Goal: Task Accomplishment & Management: Complete application form

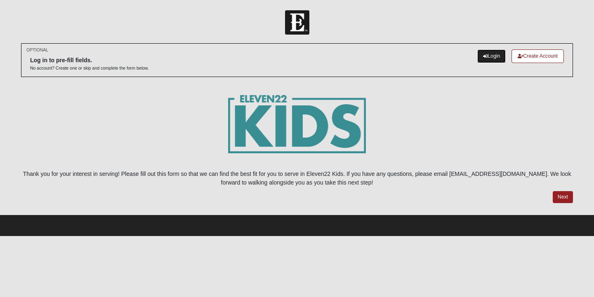
click at [488, 55] on link "Login" at bounding box center [491, 57] width 28 height 14
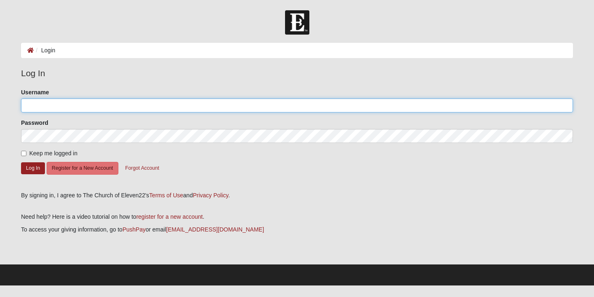
click at [155, 103] on input "Username" at bounding box center [297, 106] width 552 height 14
type input "erinprindle1"
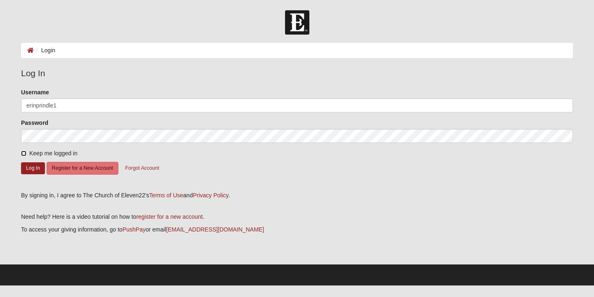
click at [22, 153] on input "Keep me logged in" at bounding box center [23, 153] width 5 height 5
checkbox input "true"
click at [32, 168] on button "Log In" at bounding box center [33, 169] width 24 height 12
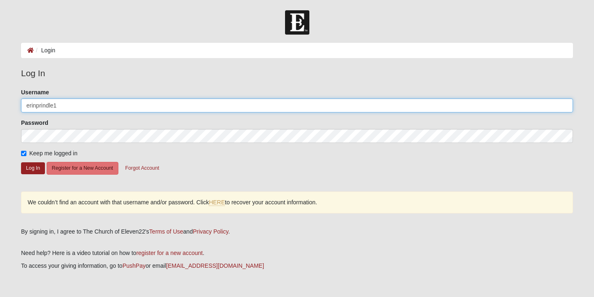
click at [75, 105] on input "erinprindle1" at bounding box center [297, 106] width 552 height 14
click at [36, 109] on input "erinprindle1" at bounding box center [297, 106] width 552 height 14
click at [36, 105] on input "erinprindle1" at bounding box center [297, 106] width 552 height 14
click at [38, 105] on input "erin.prindle1" at bounding box center [297, 106] width 552 height 14
type input "erinprindle1"
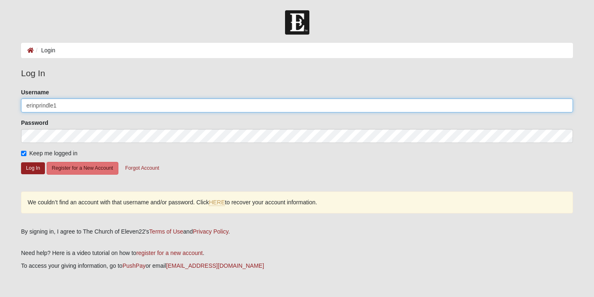
click at [21, 163] on button "Log In" at bounding box center [33, 169] width 24 height 12
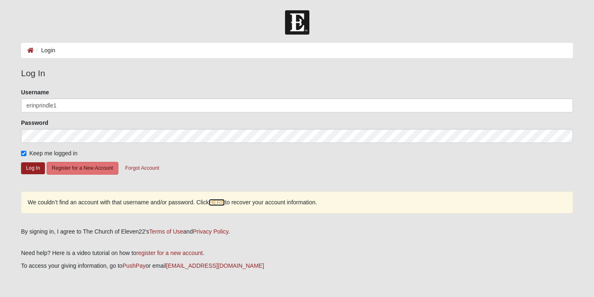
click at [221, 203] on link "HERE" at bounding box center [217, 202] width 16 height 7
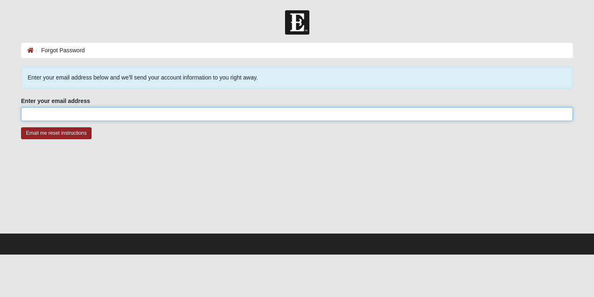
click at [144, 118] on input "Enter your email address" at bounding box center [297, 114] width 552 height 14
type input "[PERSON_NAME][EMAIL_ADDRESS][DOMAIN_NAME]"
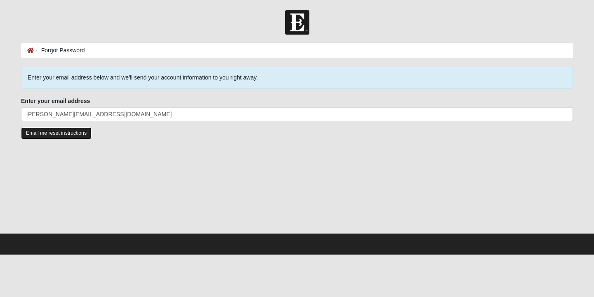
click at [70, 132] on input "Email me reset instructions" at bounding box center [56, 133] width 71 height 12
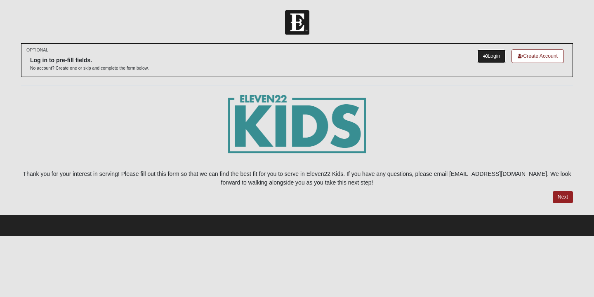
click at [497, 52] on link "Login" at bounding box center [491, 57] width 28 height 14
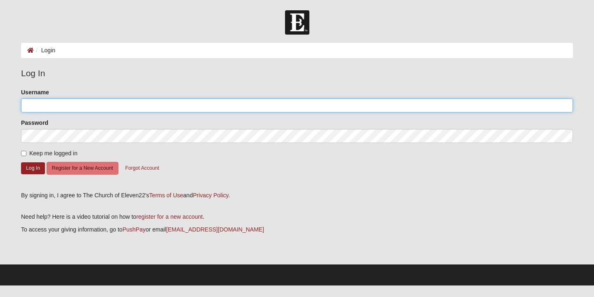
click at [366, 107] on input "Username" at bounding box center [297, 106] width 552 height 14
paste input "[PERSON_NAME].prindle1"
type input "[PERSON_NAME].prindle1"
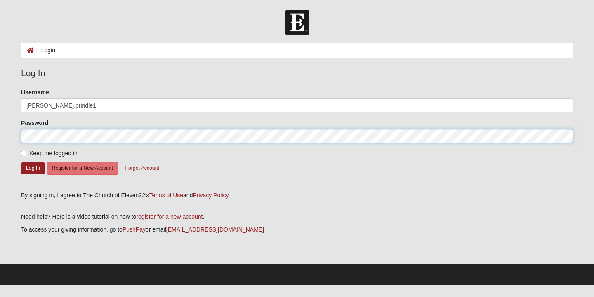
click at [21, 163] on button "Log In" at bounding box center [33, 169] width 24 height 12
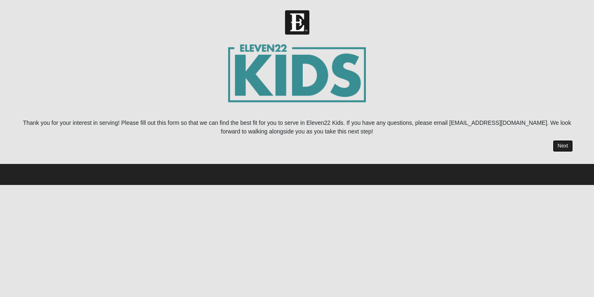
click at [559, 146] on link "Next" at bounding box center [563, 146] width 20 height 12
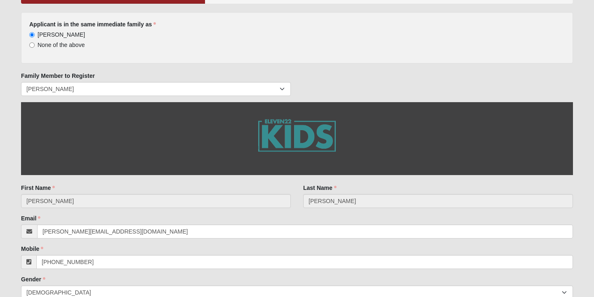
scroll to position [85, 0]
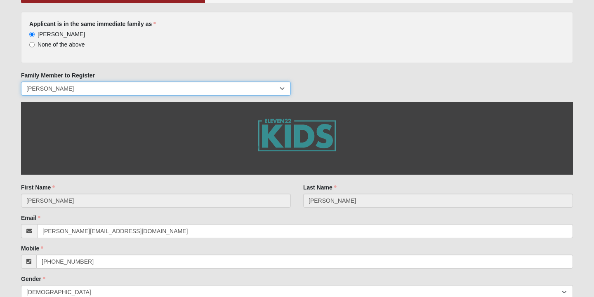
click at [214, 87] on select "[PERSON_NAME] [PERSON_NAME] [PERSON_NAME] Hudson Prindle" at bounding box center [156, 89] width 270 height 14
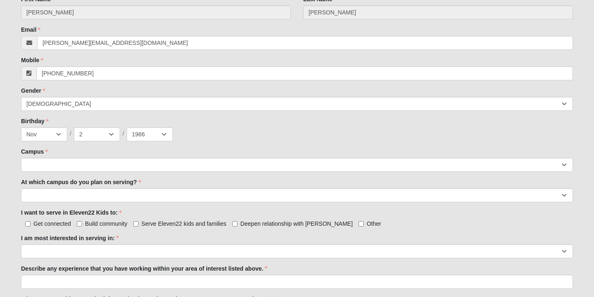
scroll to position [274, 0]
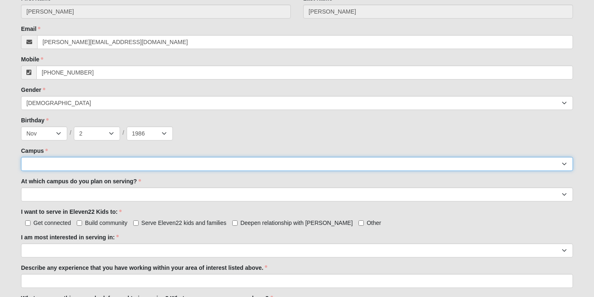
click at [215, 168] on select "[GEOGRAPHIC_DATA] [GEOGRAPHIC_DATA] (Coming Soon) Eleven22 Online [PERSON_NAME]…" at bounding box center [297, 164] width 552 height 14
select select "16"
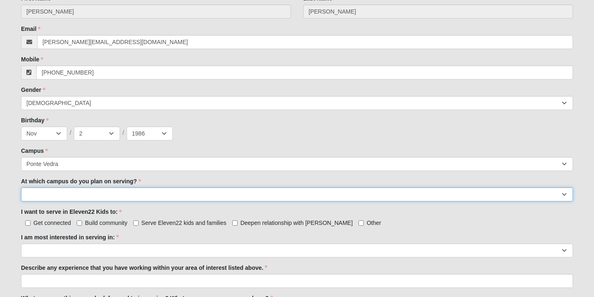
click at [205, 193] on select "[GEOGRAPHIC_DATA] [PERSON_NAME][GEOGRAPHIC_DATA] [GEOGRAPHIC_DATA] [GEOGRAPHIC_…" at bounding box center [297, 195] width 552 height 14
select select "Ponte Vedra"
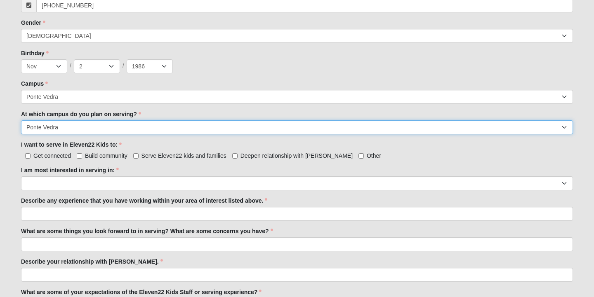
scroll to position [342, 0]
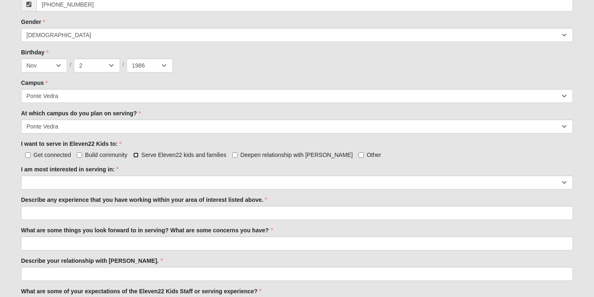
click at [135, 155] on input "Serve Eleven22 kids and families" at bounding box center [135, 155] width 5 height 5
checkbox input "true"
click at [79, 156] on input "Build community" at bounding box center [79, 155] width 5 height 5
checkbox input "true"
click at [235, 156] on input "Deepen relationship with Jesus" at bounding box center [234, 155] width 5 height 5
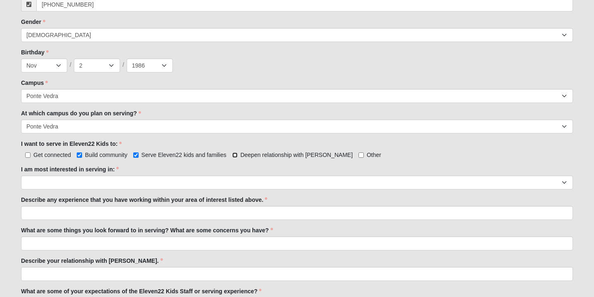
checkbox input "true"
click at [25, 156] on input "Get connected" at bounding box center [27, 155] width 5 height 5
checkbox input "true"
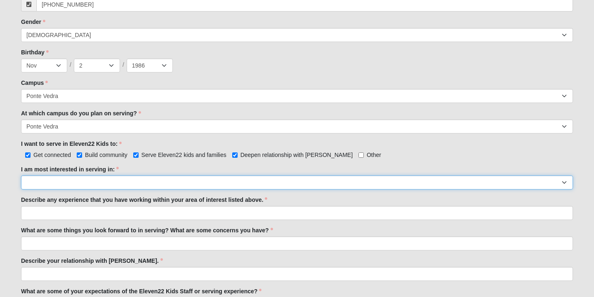
click at [78, 186] on select "Registration Tour Guide Preschool Disciple Group Leader Elementary Disciple Gro…" at bounding box center [297, 183] width 552 height 14
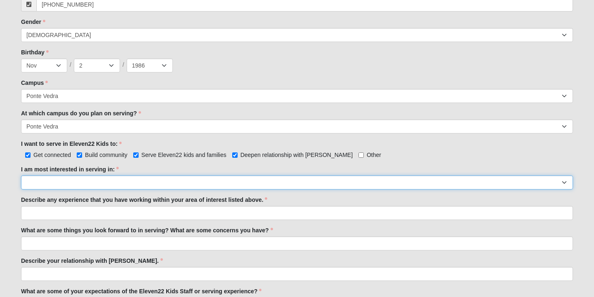
click at [404, 188] on select "Registration Tour Guide Preschool Disciple Group Leader Elementary Disciple Gro…" at bounding box center [297, 183] width 552 height 14
select select "Undecided"
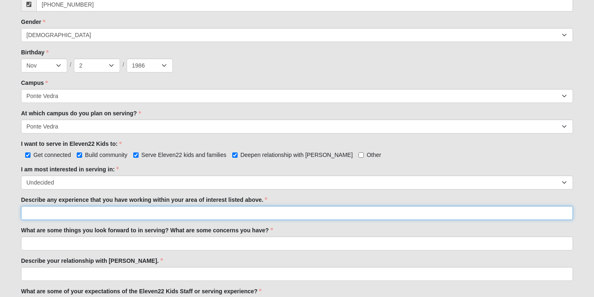
click at [136, 211] on input "Describe any experience that you have working within your area of interest list…" at bounding box center [297, 213] width 552 height 14
click at [137, 217] on input "Describe any experience that you have working within your area of interest list…" at bounding box center [297, 213] width 552 height 14
type input "I have two boys that attend the eleven 22 kids room every Sunday and would love…"
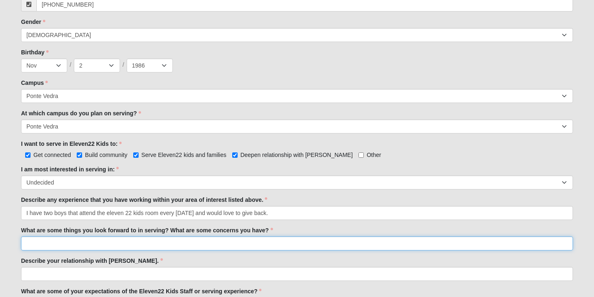
click at [63, 248] on input "What are some things you look forward to in serving? What are some concerns you…" at bounding box center [297, 244] width 552 height 14
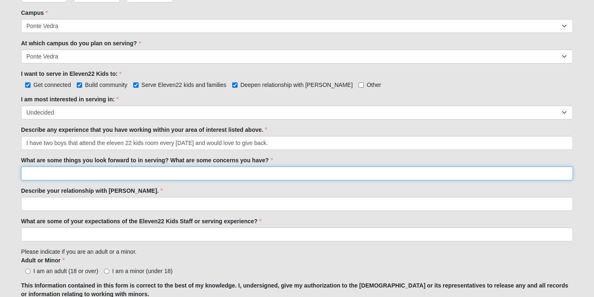
scroll to position [414, 0]
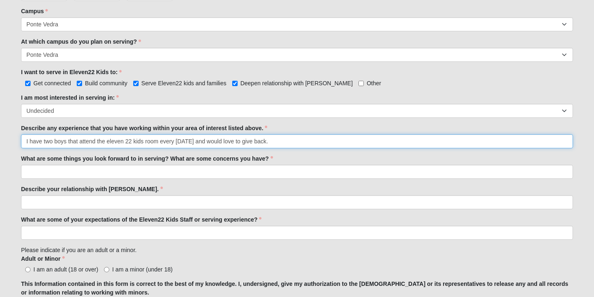
click at [288, 141] on input "I have two boys that attend the eleven 22 kids room every Sunday and would love…" at bounding box center [297, 142] width 552 height 14
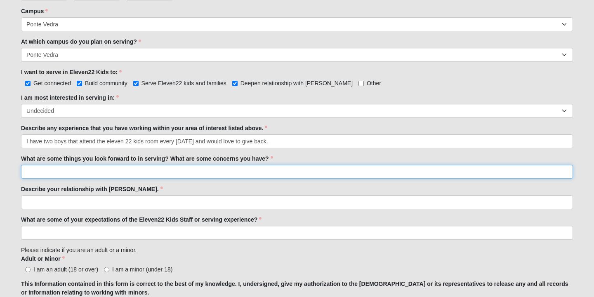
click at [248, 176] on input "What are some things you look forward to in serving? What are some concerns you…" at bounding box center [297, 172] width 552 height 14
type input "I"
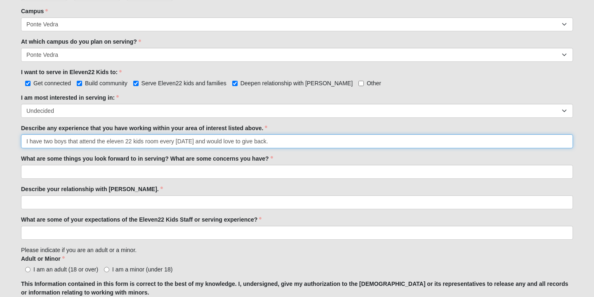
drag, startPoint x: 283, startPoint y: 140, endPoint x: 208, endPoint y: 142, distance: 75.1
click at [208, 142] on input "I have two boys that attend the eleven 22 kids room every Sunday and would love…" at bounding box center [297, 142] width 552 height 14
drag, startPoint x: 208, startPoint y: 142, endPoint x: 227, endPoint y: 185, distance: 47.7
type input "I have two boys that attend the eleven 22 kids room every Sunday and I see the …"
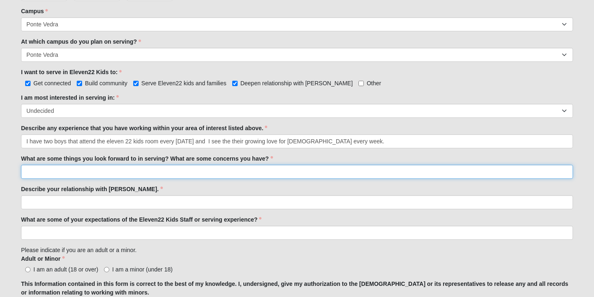
click at [223, 175] on input "What are some things you look forward to in serving? What are some concerns you…" at bounding box center [297, 172] width 552 height 14
paste input "would love to give back."
click at [27, 172] on input "would love to give back." at bounding box center [297, 172] width 552 height 14
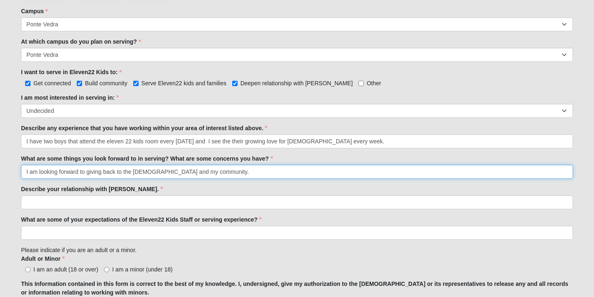
type input "I am looking forward to giving back to the church and my community."
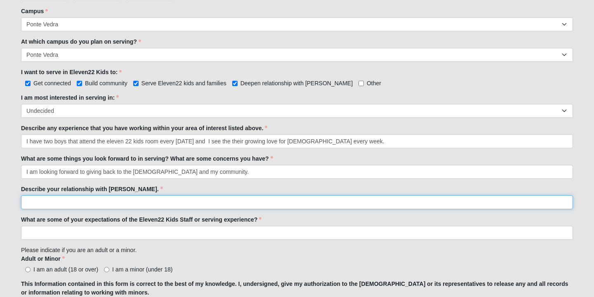
click at [114, 204] on input "Describe your relationship with Jesus." at bounding box center [297, 203] width 552 height 14
drag, startPoint x: 57, startPoint y: 205, endPoint x: 18, endPoint y: 198, distance: 39.3
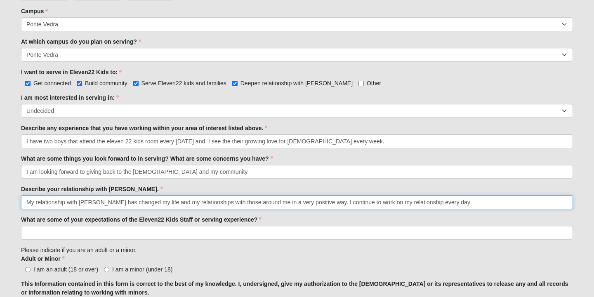
click at [414, 203] on input "My relationship with Jesus has changed my life and my relationships with those …" at bounding box center [297, 203] width 552 height 14
type input "My relationship with Jesus has changed my life and my relationships with those …"
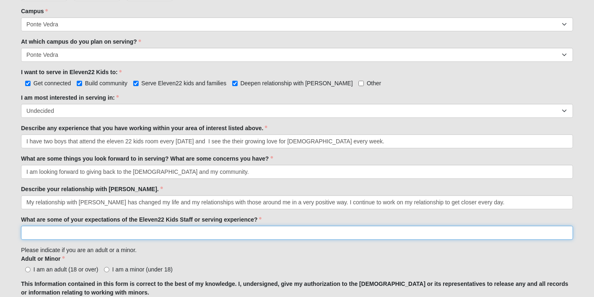
click at [103, 234] on input "What are some of your expectations of the Eleven22 Kids Staff or serving experi…" at bounding box center [297, 233] width 552 height 14
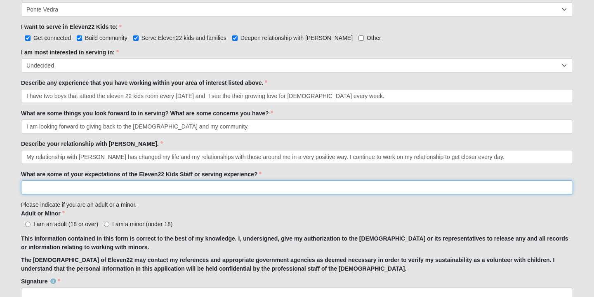
scroll to position [470, 0]
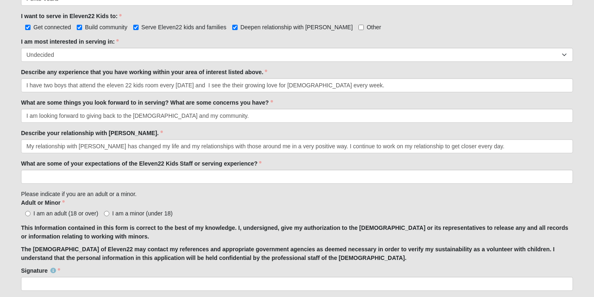
click at [35, 214] on span "I am an adult (18 or over)" at bounding box center [65, 213] width 65 height 7
click at [31, 214] on input "I am an adult (18 or over)" at bounding box center [27, 213] width 5 height 5
radio input "true"
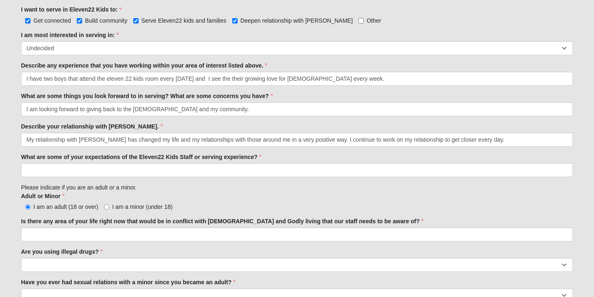
scroll to position [517, 0]
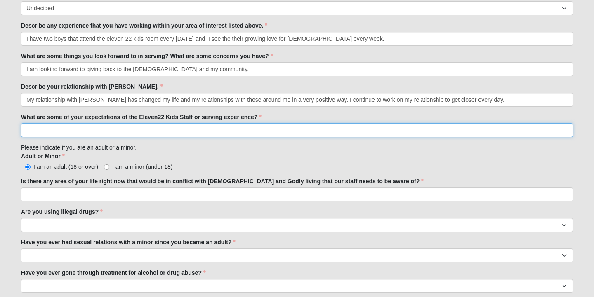
click at [227, 123] on input "What are some of your expectations of the Eleven22 Kids Staff or serving experi…" at bounding box center [297, 130] width 552 height 14
click at [225, 136] on input "What are some of your expectations of the Eleven22 Kids Staff or serving experi…" at bounding box center [297, 130] width 552 height 14
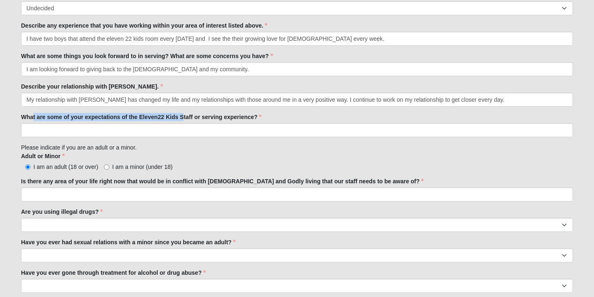
drag, startPoint x: 33, startPoint y: 117, endPoint x: 183, endPoint y: 119, distance: 149.4
click at [183, 119] on label "What are some of your expectations of the Eleven22 Kids Staff or serving experi…" at bounding box center [141, 117] width 241 height 8
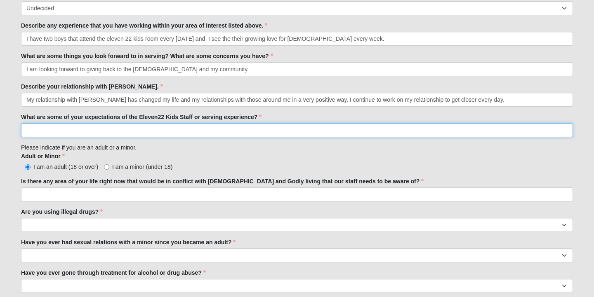
click at [181, 129] on input "What are some of your expectations of the Eleven22 Kids Staff or serving experi…" at bounding box center [297, 130] width 552 height 14
type input "Open communication and flexibility"
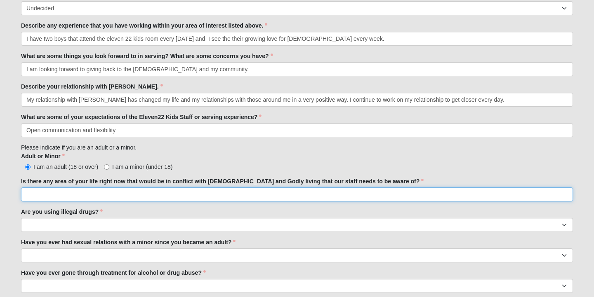
click at [95, 190] on input "Is there any area of your life right now that would be in conflict with biblica…" at bounding box center [297, 195] width 552 height 14
type input "no"
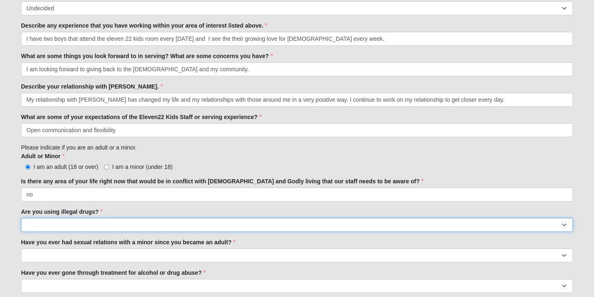
click at [229, 231] on select "Yes No" at bounding box center [297, 225] width 552 height 14
select select "No"
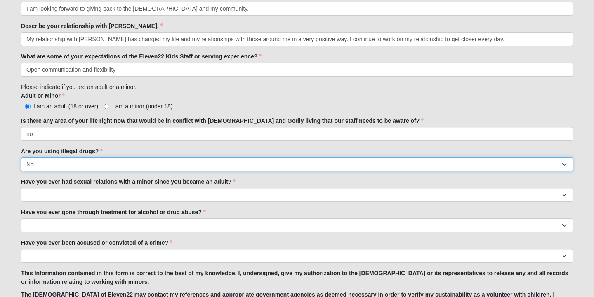
scroll to position [601, 0]
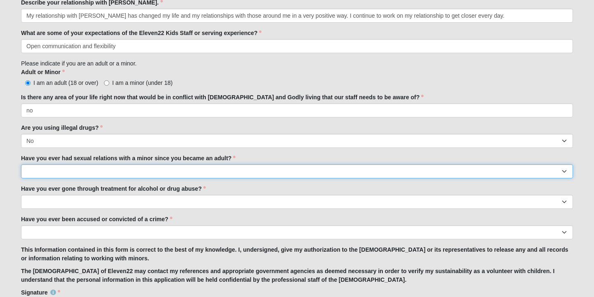
click at [202, 171] on select "Yes No" at bounding box center [297, 172] width 552 height 14
select select "No"
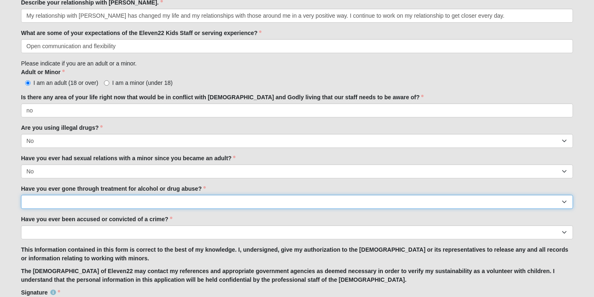
click at [198, 202] on select "Yes No" at bounding box center [297, 202] width 552 height 14
select select "No"
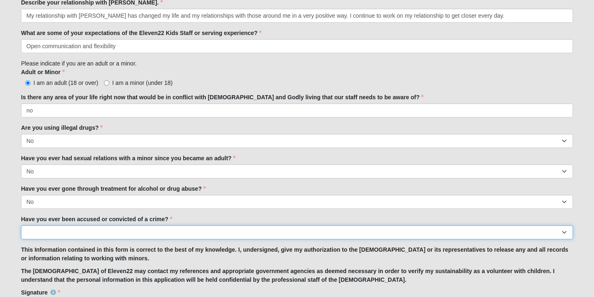
click at [192, 229] on select "Yes No" at bounding box center [297, 233] width 552 height 14
select select "No"
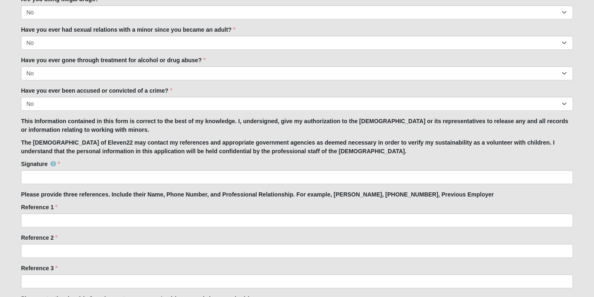
scroll to position [751, 0]
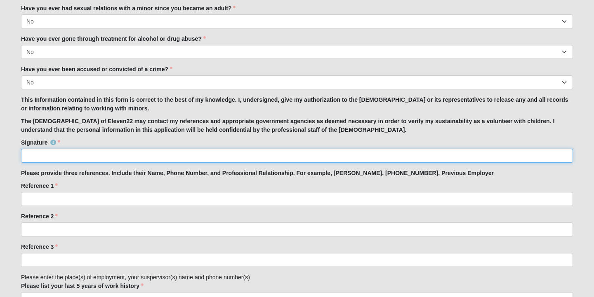
click at [116, 155] on input "Signature" at bounding box center [297, 156] width 552 height 14
type input "Erin E Prindle"
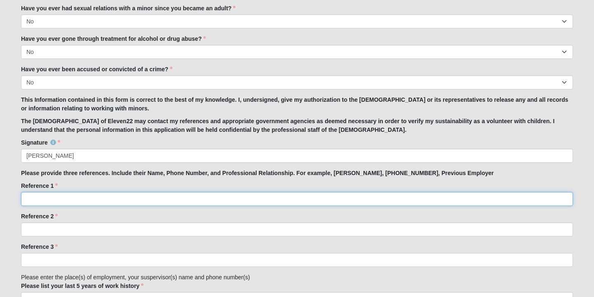
click at [95, 196] on input "Reference 1" at bounding box center [297, 199] width 552 height 14
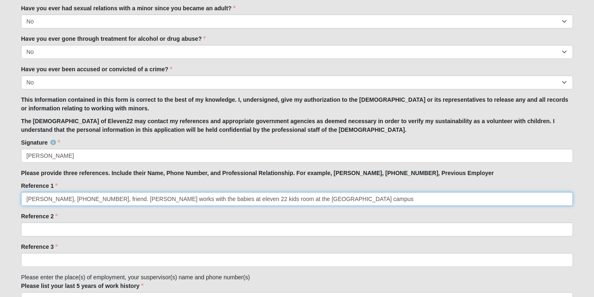
type input "Lauren Rinaldi, 646-761-5515, friend. Lauren works with the babies at eleven 22…"
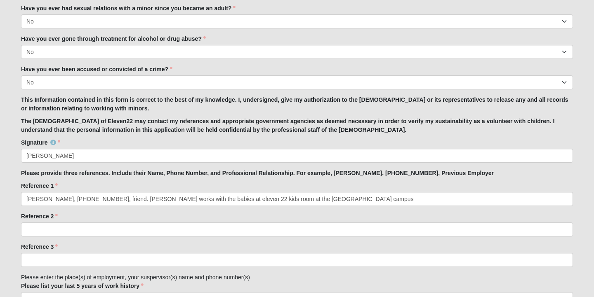
click at [60, 217] on div "Reference 2 Reference 2 is required." at bounding box center [297, 224] width 552 height 24
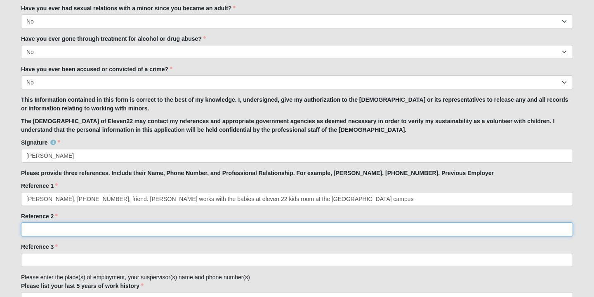
click at [61, 223] on input "Reference 2" at bounding box center [297, 230] width 552 height 14
click at [92, 229] on input "Amanda Stocker" at bounding box center [297, 230] width 552 height 14
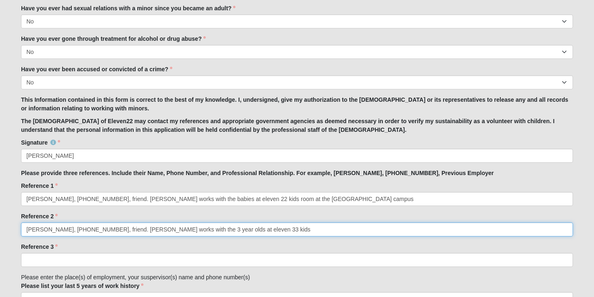
type input "Amanda Stocker, 240-997-2028, friend. Amanda works with the 3 year olds at elev…"
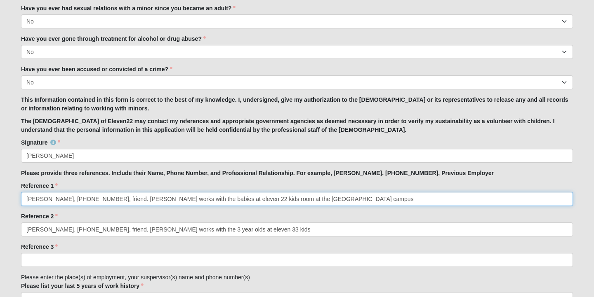
click at [257, 202] on input "Lauren Rinaldi, 646-761-5515, friend. Lauren works with the babies at eleven 22…" at bounding box center [297, 199] width 552 height 14
type input "Lauren Rinaldi, 646-761-5515, friend. Lauren works with the babies at eleven 22…"
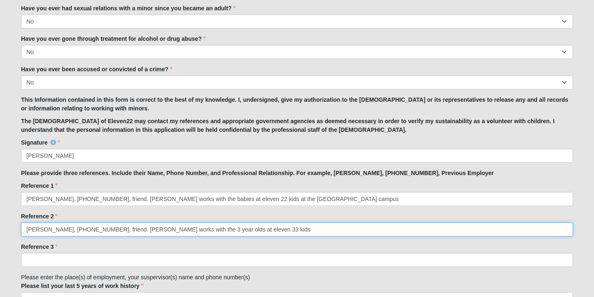
click at [314, 232] on input "Amanda Stocker, 240-997-2028, friend. Amanda works with the 3 year olds at elev…" at bounding box center [297, 230] width 552 height 14
click at [251, 231] on input "Amanda Stocker, 240-997-2028, friend. Amanda works with the 3 year olds at elev…" at bounding box center [297, 230] width 552 height 14
click at [288, 231] on input "Amanda Stocker, 240-997-2028, friend. Amanda works with the 3 year olds at elev…" at bounding box center [297, 230] width 552 height 14
type input "Amanda Stocker, 240-997-2028, friend. Amanda works with the 3 year olds at elev…"
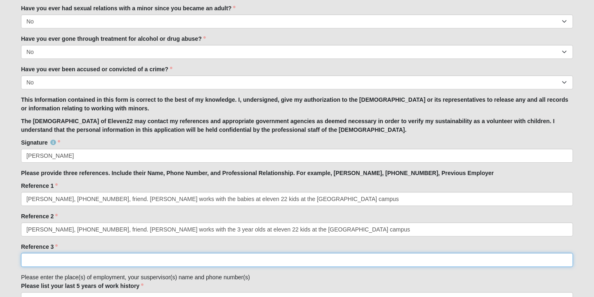
click at [199, 256] on input "Reference 3" at bounding box center [297, 260] width 552 height 14
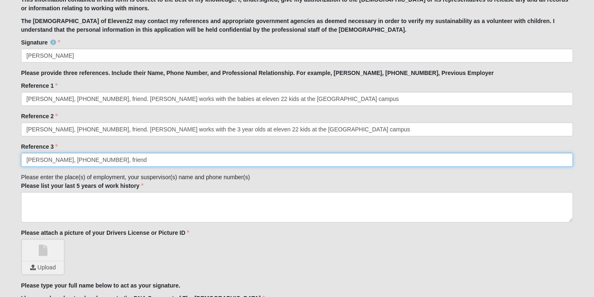
scroll to position [853, 0]
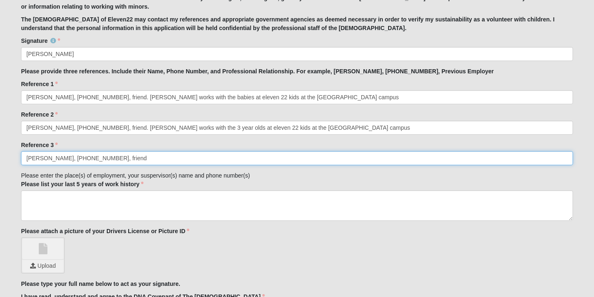
type input "Leanne Mazzone, 978-569-5638, friend"
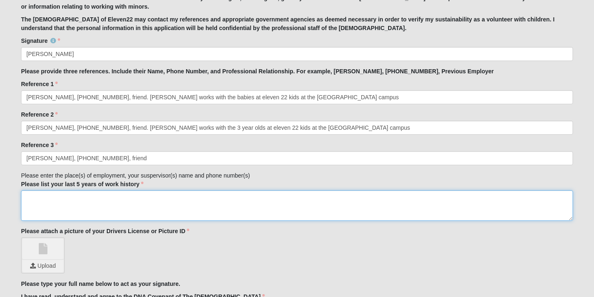
click at [196, 200] on textarea "Please list your last 5 years of work history" at bounding box center [297, 206] width 552 height 31
type textarea "I"
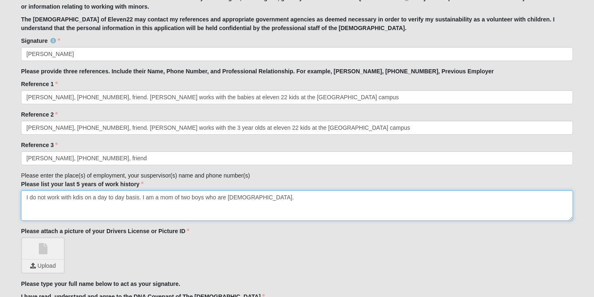
click at [83, 198] on textarea "I do not work with kdis on a day to day basis. I am a mom of two boys who are 6…" at bounding box center [297, 206] width 552 height 31
click at [25, 200] on textarea "I do not work with kids on a day to day basis. I am a mom of two boys who are 6…" at bounding box center [297, 206] width 552 height 31
click at [142, 198] on textarea "I do not work with kids on a day to day basis. I am a mom of two boys who are 6…" at bounding box center [297, 206] width 552 height 31
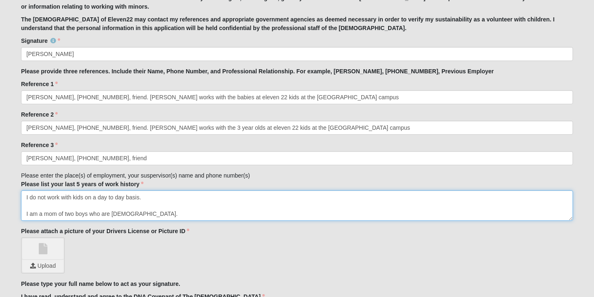
scroll to position [0, 0]
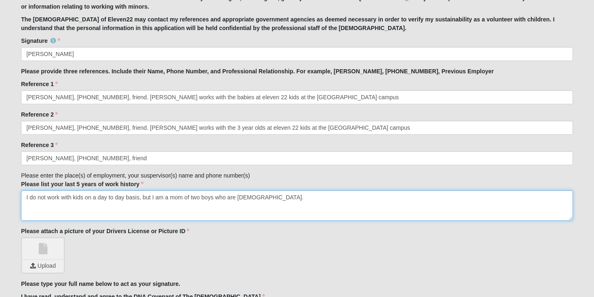
click at [298, 201] on textarea "I do not work with kids on a day to day basis, but I am a mom of two boys who a…" at bounding box center [297, 206] width 552 height 31
click at [26, 194] on textarea "I do not work with kids on a day to day basis, but I am a mom of two boys who a…" at bounding box center [297, 206] width 552 height 31
click at [295, 197] on textarea "I do not work with kids on a day to day basis, but I am a mom of two boys who a…" at bounding box center [297, 206] width 552 height 31
click at [23, 198] on textarea "I do not work with kids on a day to day basis, but I am a mom of two boys who a…" at bounding box center [297, 206] width 552 height 31
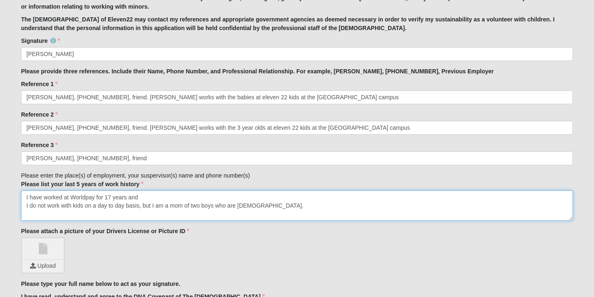
click at [44, 196] on textarea "I have worked at Worldpay for 17 years and I do not work with kids on a day to …" at bounding box center [297, 206] width 552 height 31
click at [133, 198] on textarea "I have been a loyal employee at Worldpay for 17 years and I do not work with ki…" at bounding box center [297, 206] width 552 height 31
click at [242, 197] on textarea "I have been a loyal employee at Worldpay, a payment processor, for 17 years and…" at bounding box center [297, 206] width 552 height 31
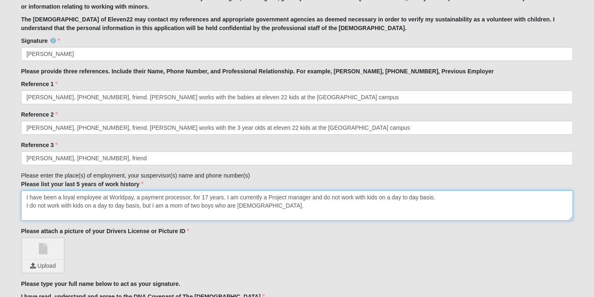
drag, startPoint x: 460, startPoint y: 199, endPoint x: 315, endPoint y: 197, distance: 144.8
click at [315, 197] on textarea "I have been a loyal employee at Worldpay, a payment processor, for 17 years. I …" at bounding box center [297, 206] width 552 height 31
click at [24, 210] on textarea "I have been a loyal employee at Worldpay, a payment processor, for 17 years. I …" at bounding box center [297, 206] width 552 height 31
click at [318, 203] on textarea "I have been a loyal employee at Worldpay, a payment processor, for 17 years. I …" at bounding box center [297, 206] width 552 height 31
drag, startPoint x: 267, startPoint y: 200, endPoint x: 232, endPoint y: 198, distance: 35.1
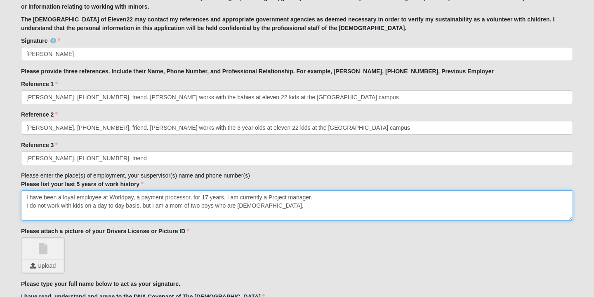
click at [232, 198] on textarea "I have been a loyal employee at Worldpay, a payment processor, for 17 years. I …" at bounding box center [297, 206] width 552 height 31
click at [282, 206] on textarea "I have been a loyal employee at Worldpay, a payment processor, for 17 years. I …" at bounding box center [297, 206] width 552 height 31
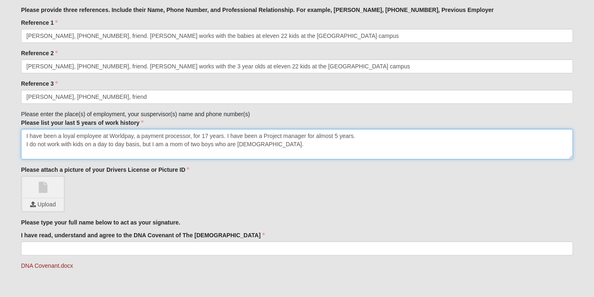
scroll to position [917, 0]
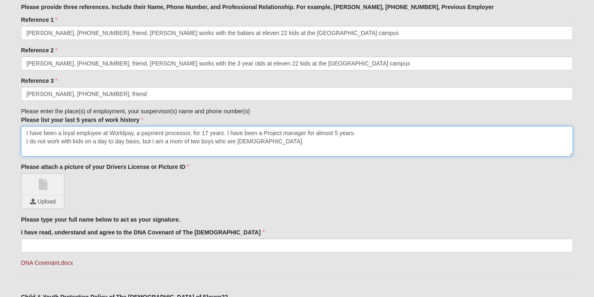
type textarea "I have been a loyal employee at Worldpay, a payment processor, for 17 years. I …"
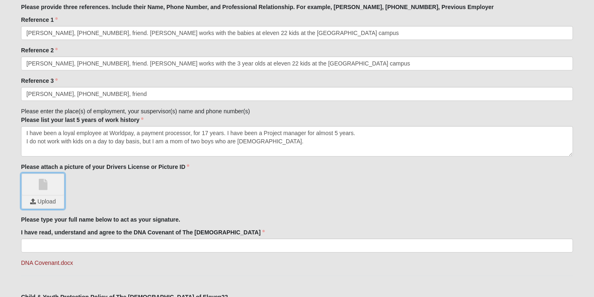
click at [47, 204] on input "file" at bounding box center [42, 202] width 41 height 12
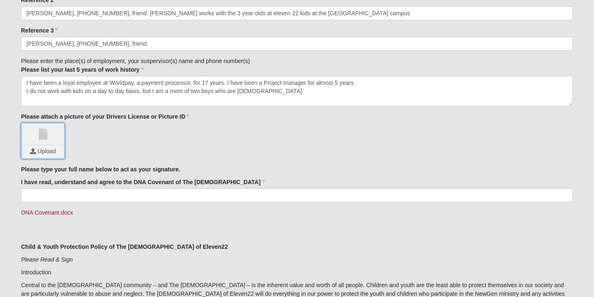
scroll to position [977, 0]
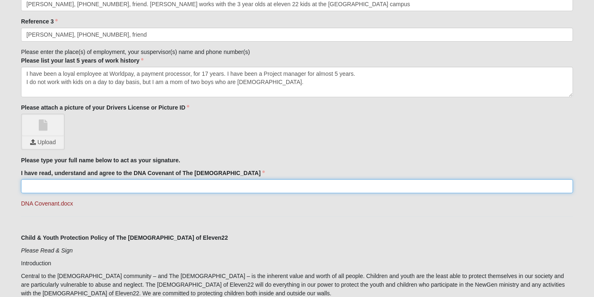
click at [199, 190] on input "I have read, understand and agree to the DNA Covenant of The Church of Eleven22" at bounding box center [297, 186] width 552 height 14
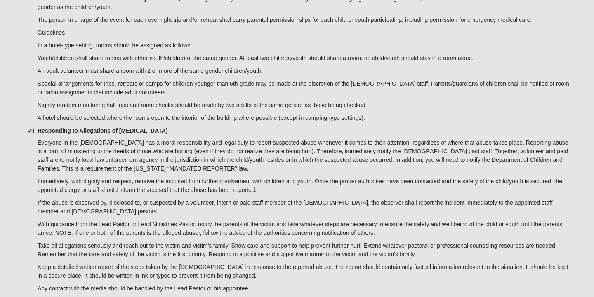
scroll to position [2677, 0]
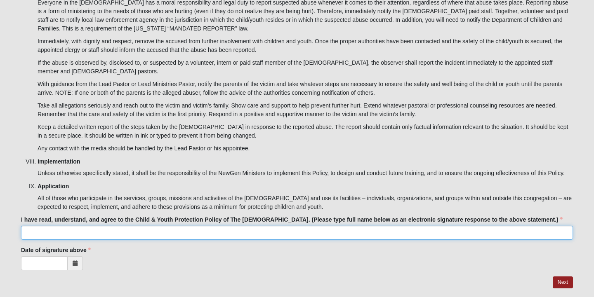
click at [155, 226] on input "I have read, understand, and agree to the Child & Youth Protection Policy of Th…" at bounding box center [297, 233] width 552 height 14
type input "Erin E. Prindle"
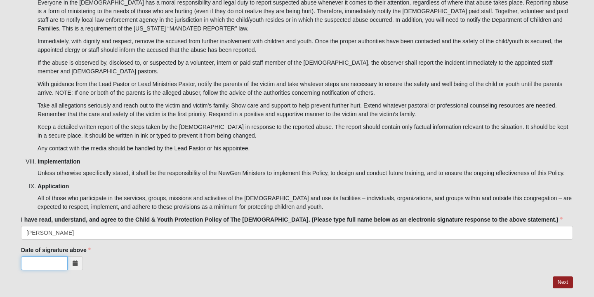
click at [53, 257] on input "Date of signature above" at bounding box center [44, 264] width 47 height 14
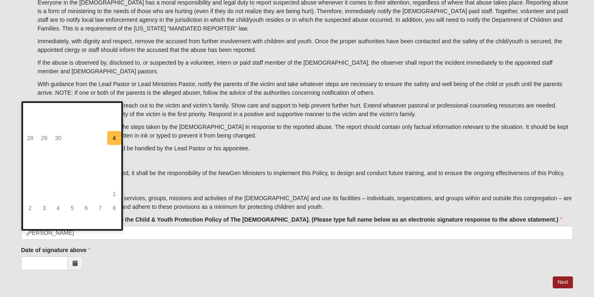
click at [118, 137] on td "4" at bounding box center [114, 138] width 14 height 14
type input "10/04/2025"
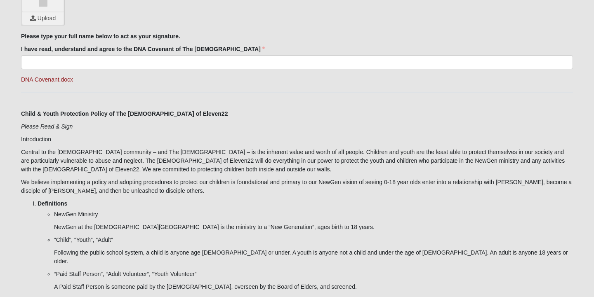
scroll to position [1089, 0]
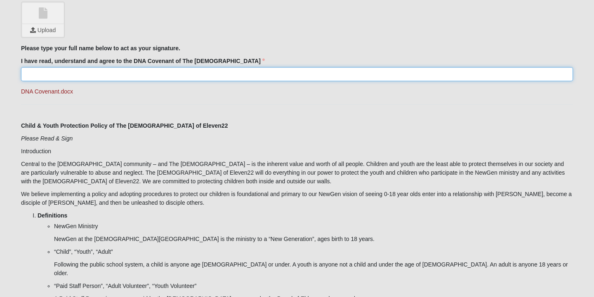
click at [167, 68] on input "I have read, understand and agree to the DNA Covenant of The Church of Eleven22" at bounding box center [297, 74] width 552 height 14
click at [153, 72] on input "I have read, understand and agree to the DNA Covenant of The Church of Eleven22" at bounding box center [297, 74] width 552 height 14
type input "Erin E. Prindle"
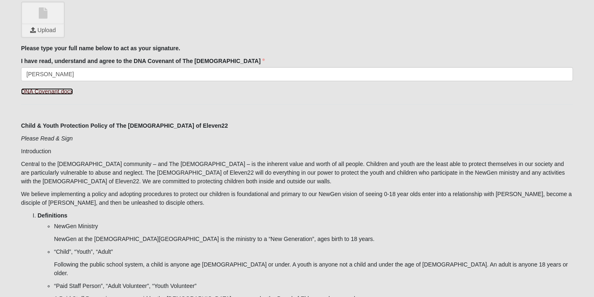
click at [56, 92] on link "DNA Covenant.docx" at bounding box center [47, 91] width 52 height 7
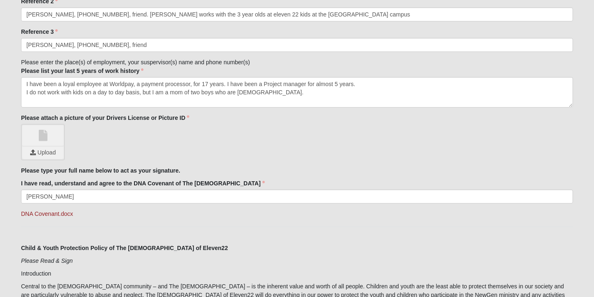
scroll to position [967, 0]
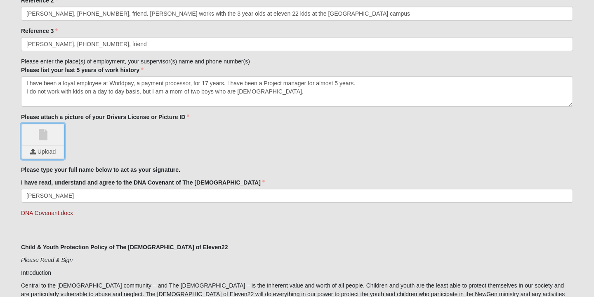
click at [35, 154] on input "file" at bounding box center [42, 152] width 41 height 12
click at [40, 157] on input "file" at bounding box center [42, 152] width 41 height 12
click at [40, 151] on input "file" at bounding box center [42, 152] width 41 height 12
click at [61, 139] on link at bounding box center [58, 140] width 9 height 10
click at [47, 158] on input "file" at bounding box center [42, 152] width 41 height 12
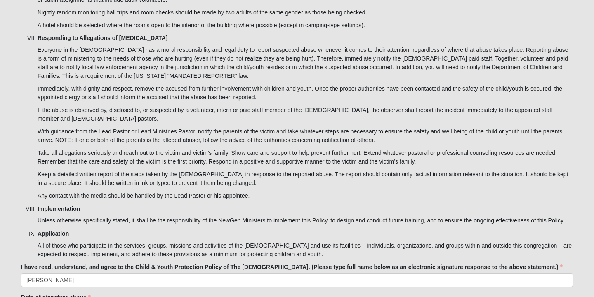
scroll to position [2677, 0]
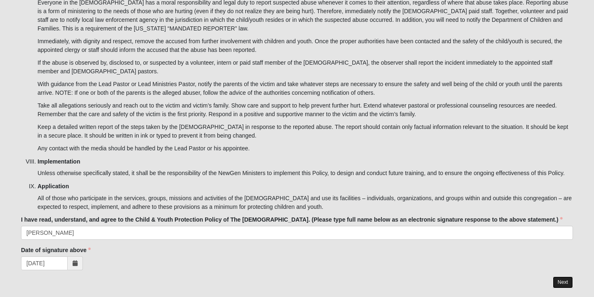
click at [569, 277] on link "Next" at bounding box center [563, 283] width 20 height 12
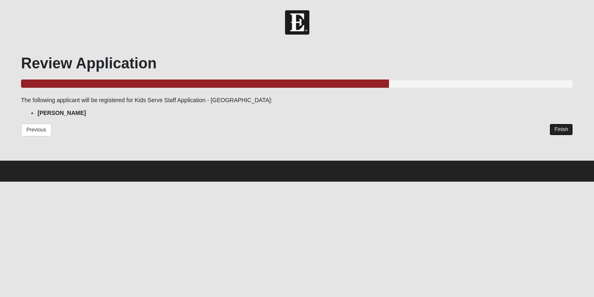
click at [562, 128] on link "Finish" at bounding box center [562, 130] width 24 height 12
